Goal: Transaction & Acquisition: Subscribe to service/newsletter

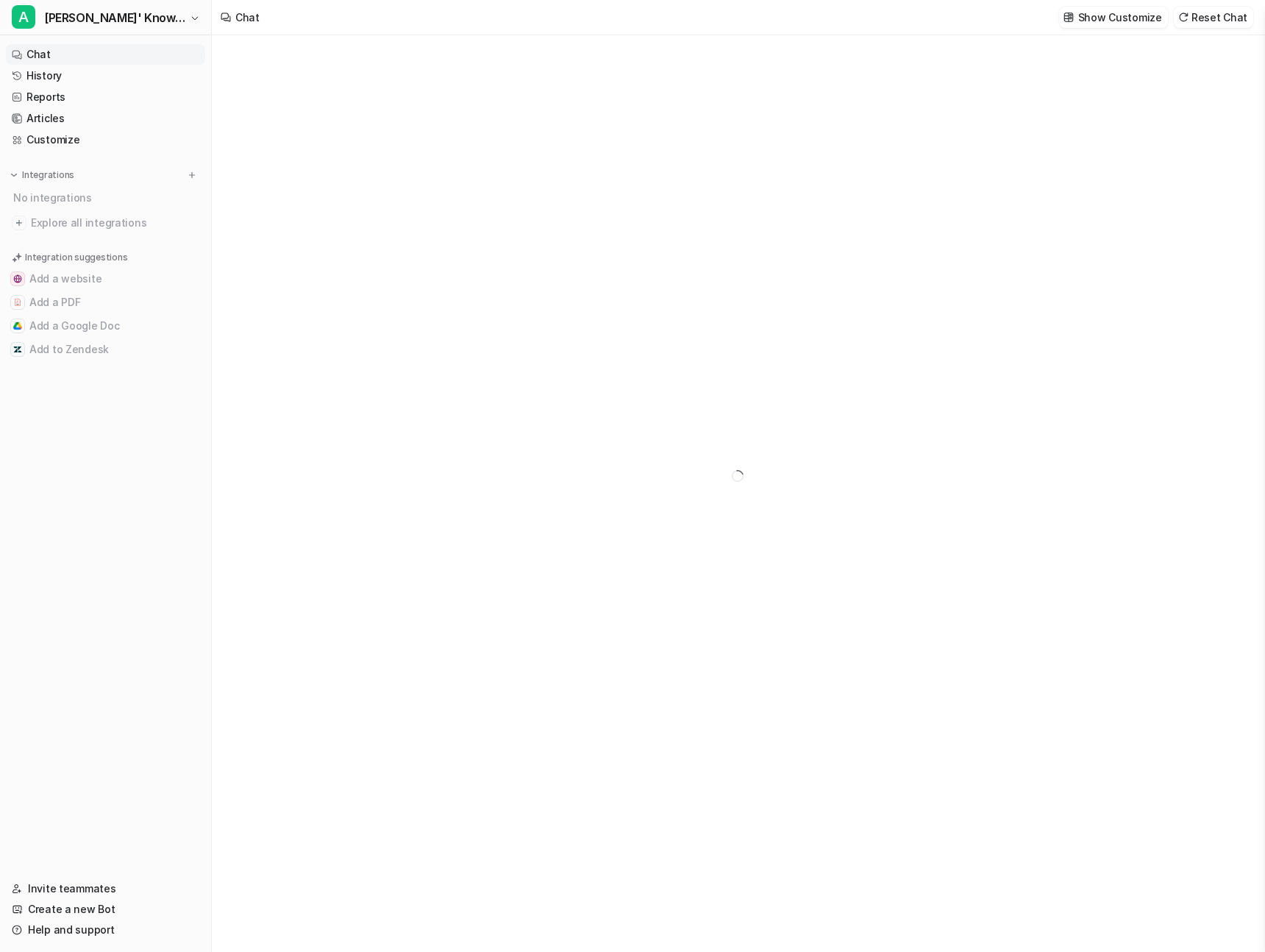
type textarea "**********"
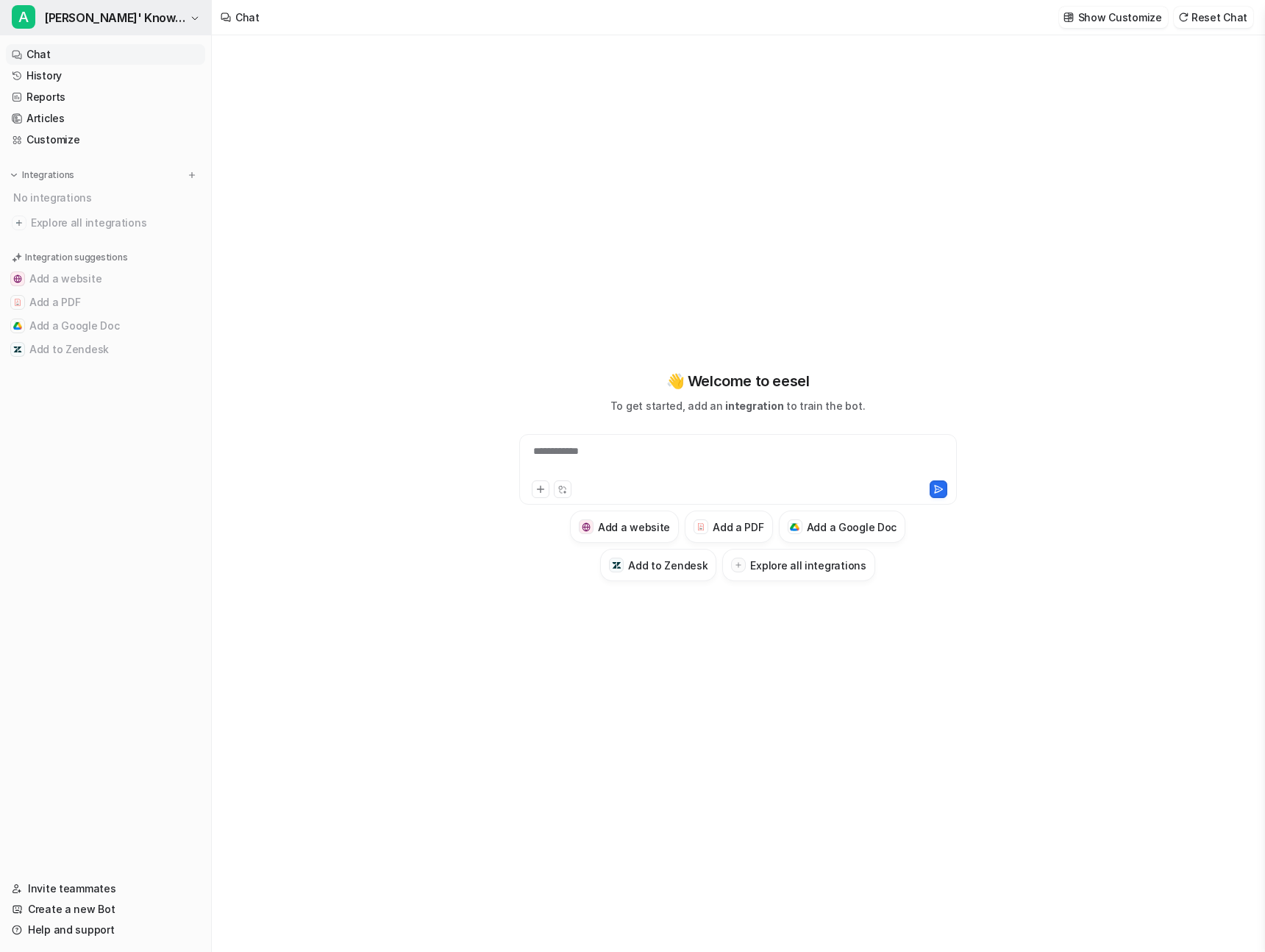
click at [130, 14] on span "[PERSON_NAME]' Knowledge" at bounding box center [115, 17] width 142 height 21
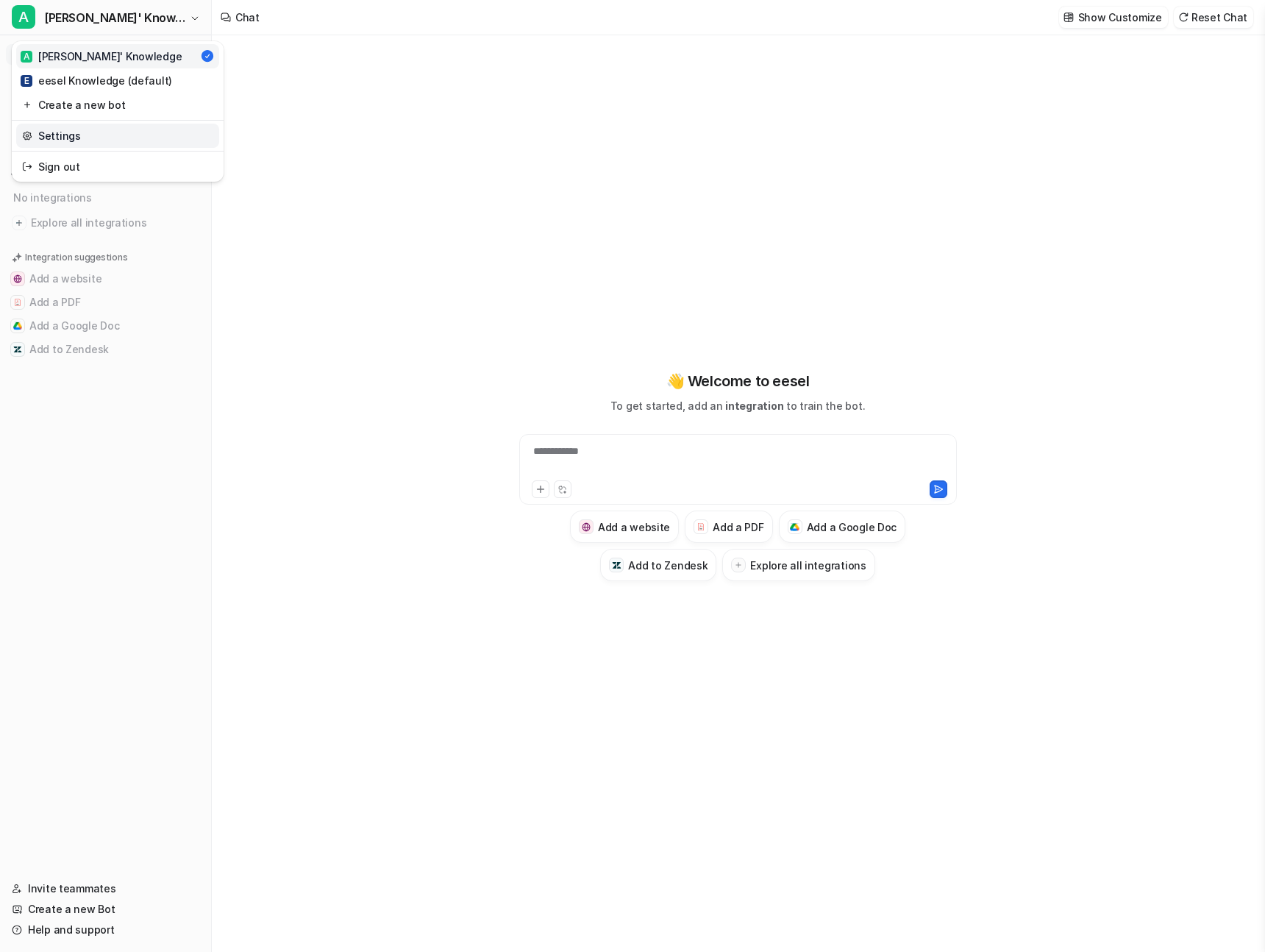
click at [94, 140] on link "Settings" at bounding box center [118, 136] width 203 height 24
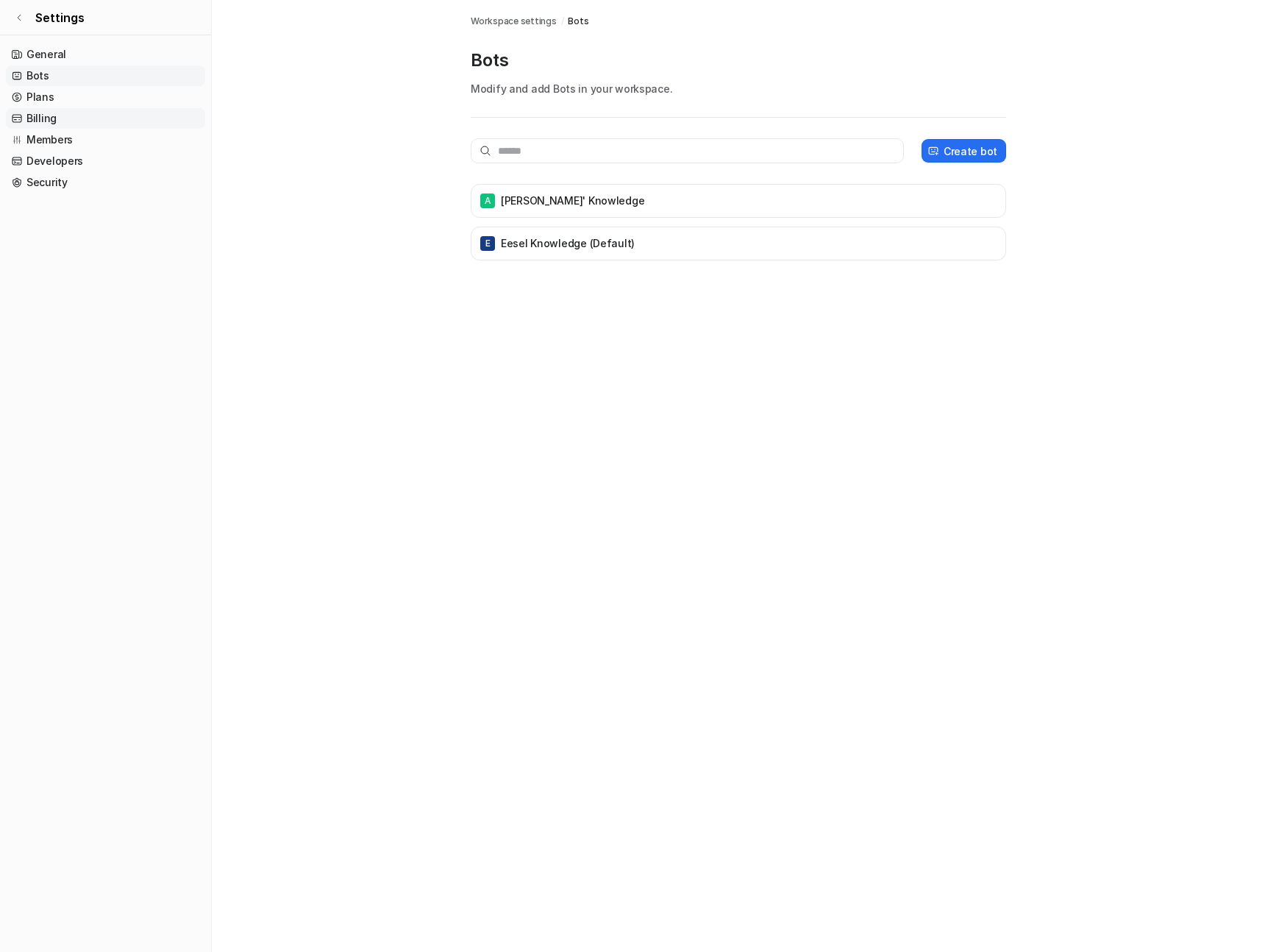
click at [44, 115] on link "Billing" at bounding box center [106, 118] width 199 height 21
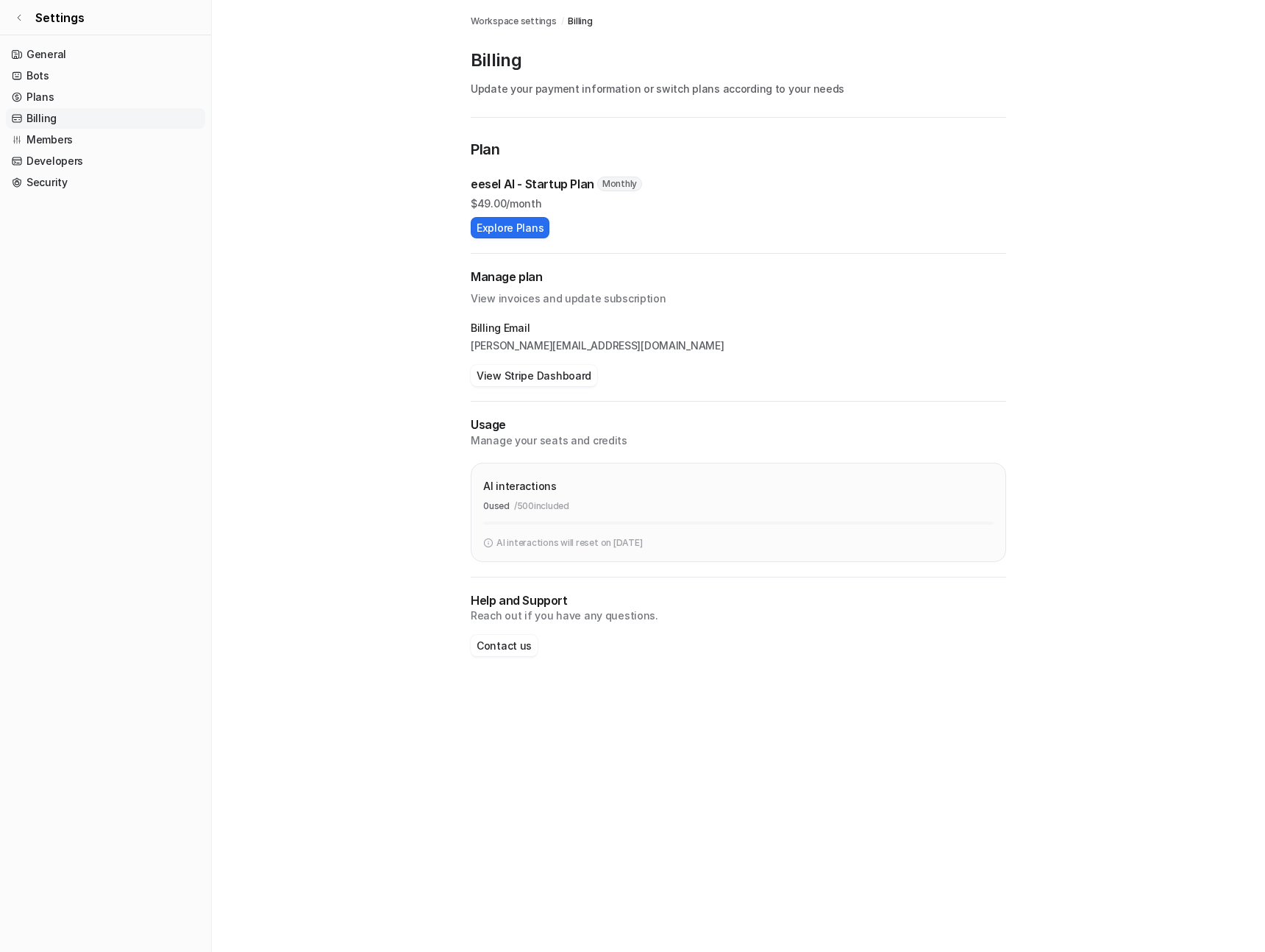
click at [445, 367] on main "Workspace settings / Billing Billing Update your payment information or switch …" at bounding box center [739, 343] width 1054 height 686
click at [524, 227] on button "Explore Plans" at bounding box center [509, 227] width 79 height 21
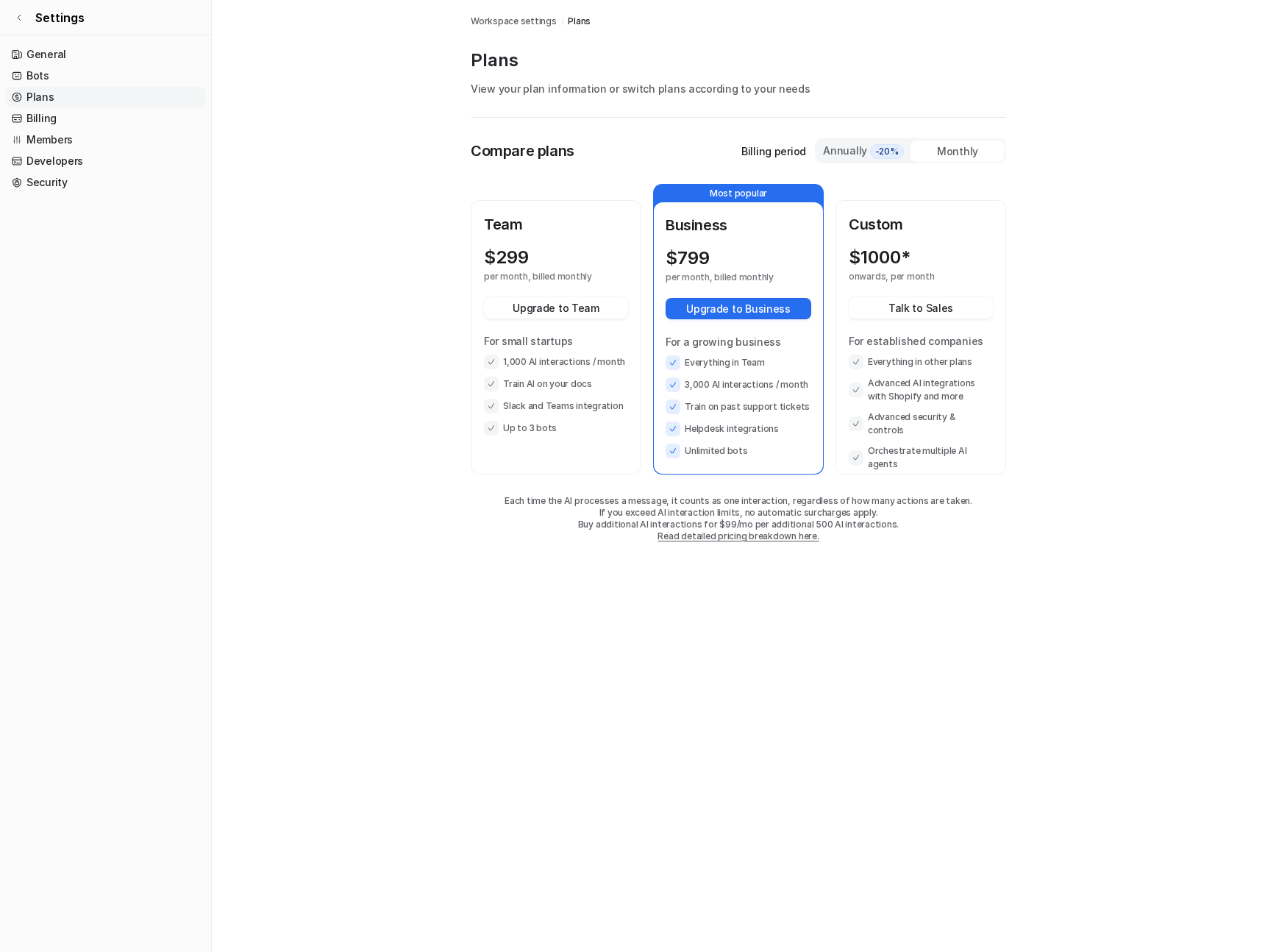
click at [1144, 192] on main "Workspace settings / Plans Plans View your plan information or switch plans acc…" at bounding box center [739, 285] width 1054 height 571
click at [375, 384] on main "Workspace settings / Plans Plans View your plan information or switch plans acc…" at bounding box center [739, 285] width 1054 height 571
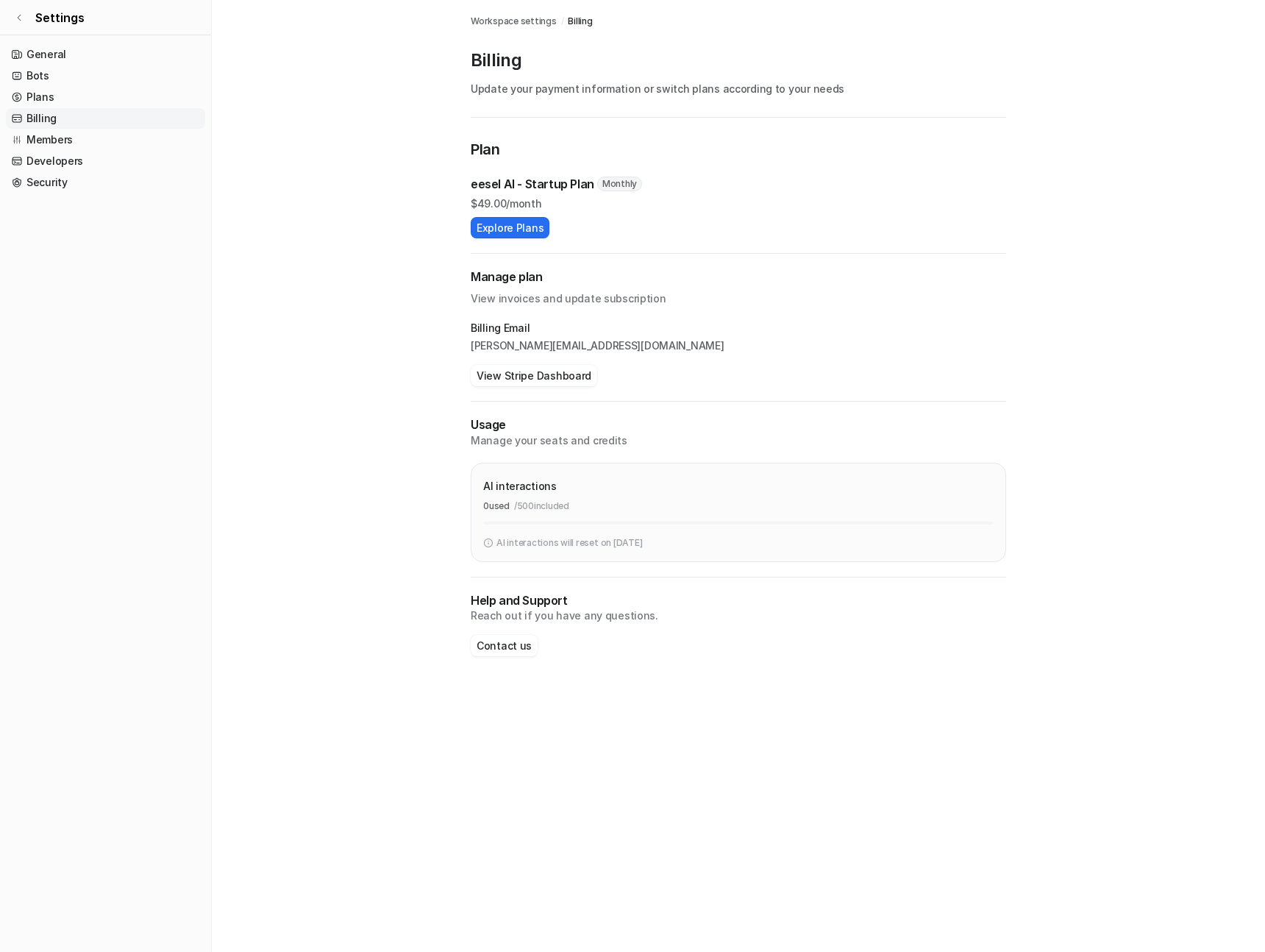
click at [389, 203] on main "Workspace settings / Billing Billing Update your payment information or switch …" at bounding box center [739, 343] width 1054 height 686
click at [313, 395] on main "Workspace settings / Billing Billing Update your payment information or switch …" at bounding box center [739, 343] width 1054 height 686
click at [710, 213] on div "eesel AI - Startup Plan Monthly $ 49.00/month Explore Plans" at bounding box center [738, 206] width 535 height 63
click at [283, 263] on main "Workspace settings / Billing Billing Update your payment information or switch …" at bounding box center [739, 343] width 1054 height 686
click at [489, 648] on button "Contact us" at bounding box center [503, 645] width 67 height 21
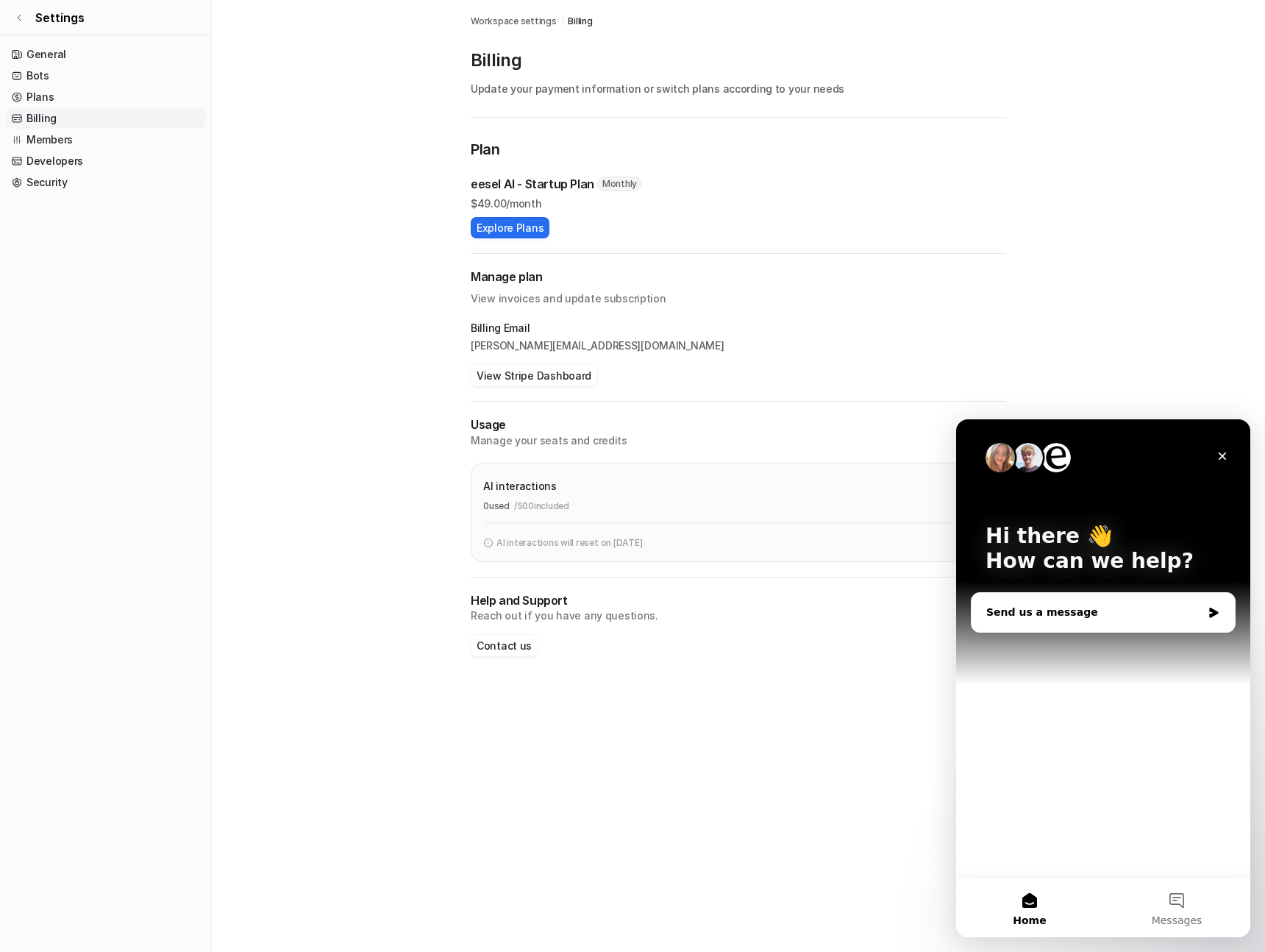
click at [1035, 615] on div "Send us a message" at bounding box center [1095, 612] width 215 height 15
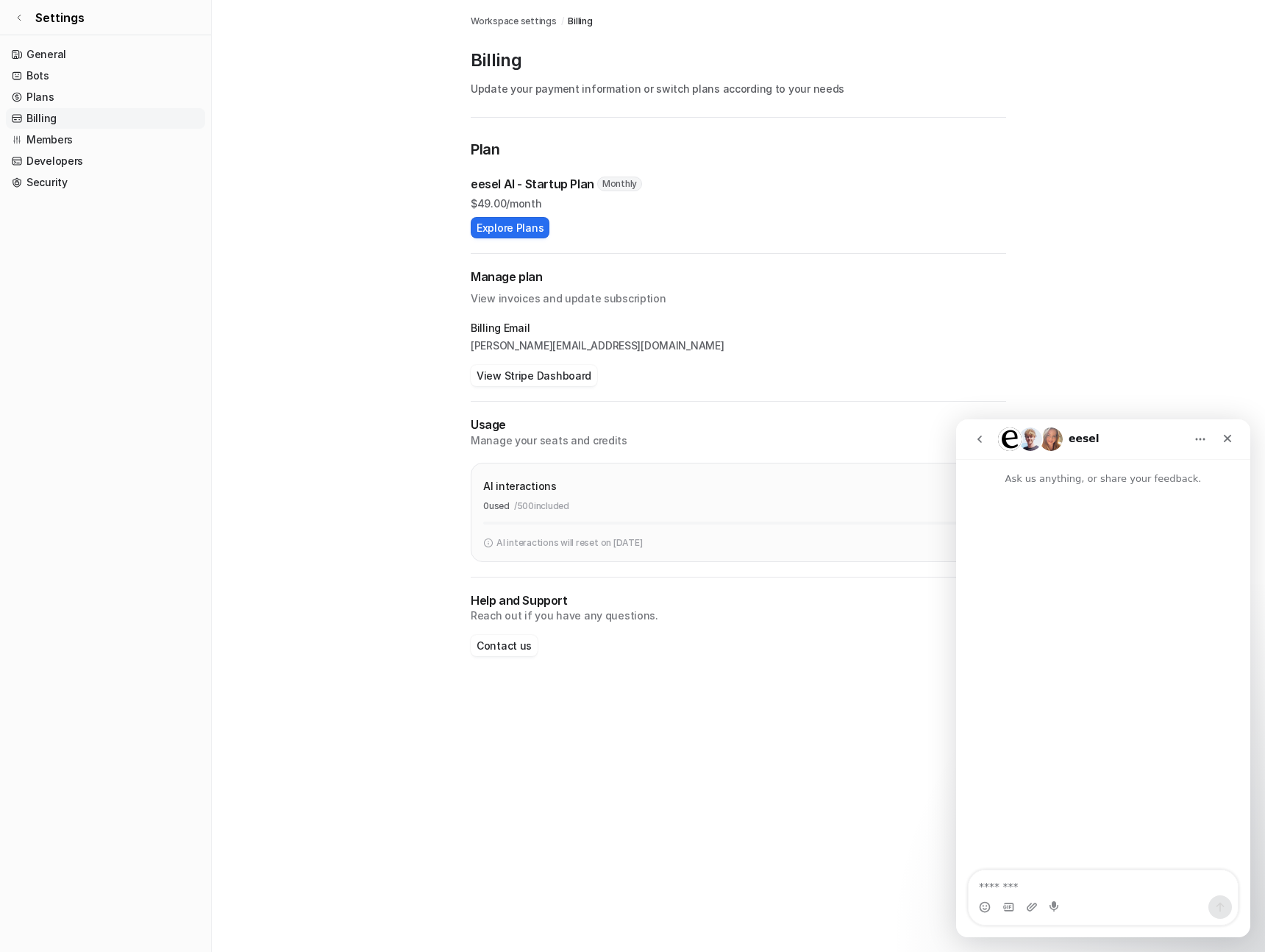
click at [1022, 880] on textarea "Message…" at bounding box center [1104, 882] width 269 height 25
type textarea "**********"
click at [1031, 212] on main "Workspace settings / Billing Billing Update your payment information or switch …" at bounding box center [739, 343] width 1054 height 686
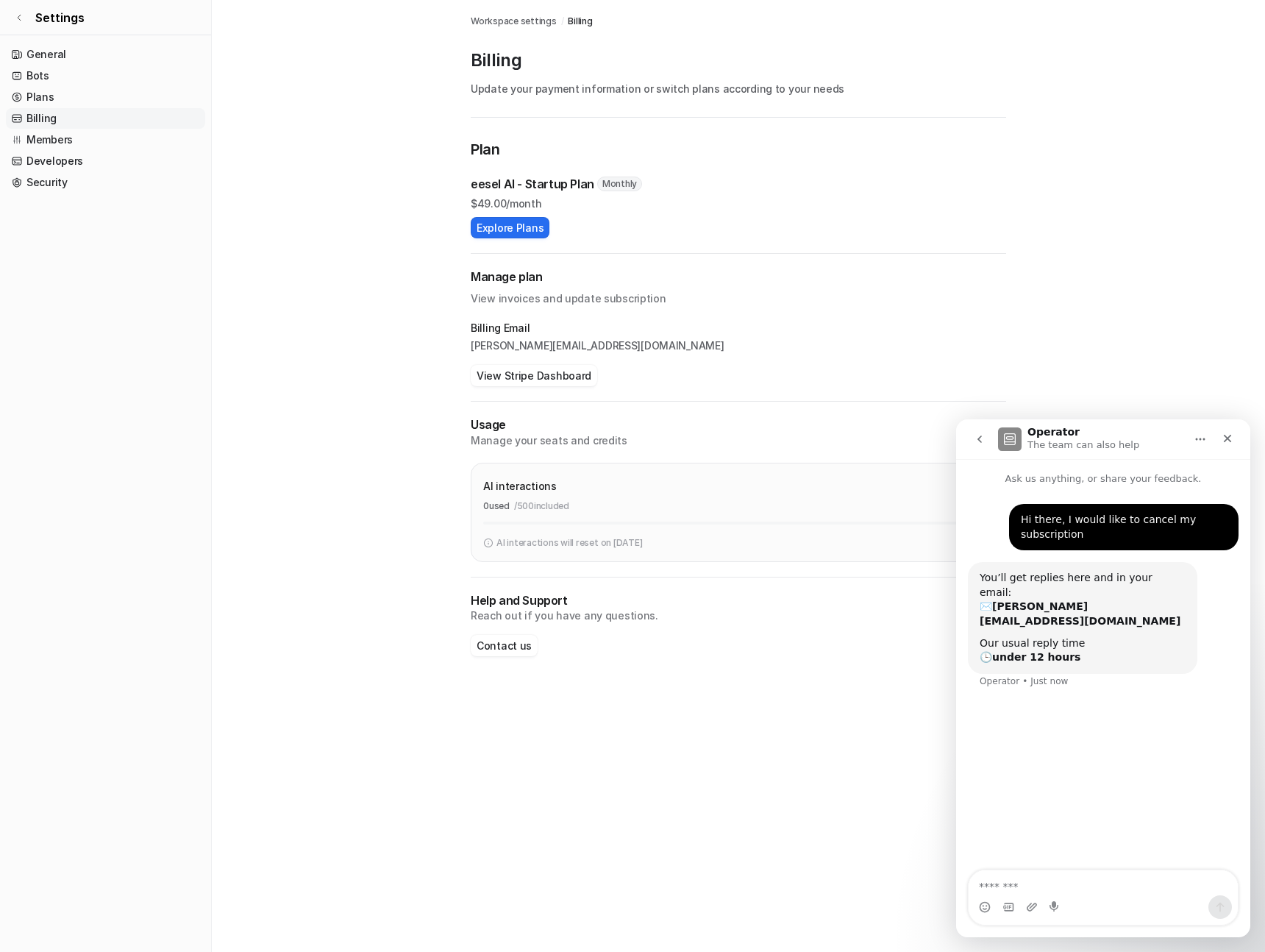
click at [1219, 223] on main "Workspace settings / Billing Billing Update your payment information or switch …" at bounding box center [739, 343] width 1054 height 686
